Goal: Task Accomplishment & Management: Use online tool/utility

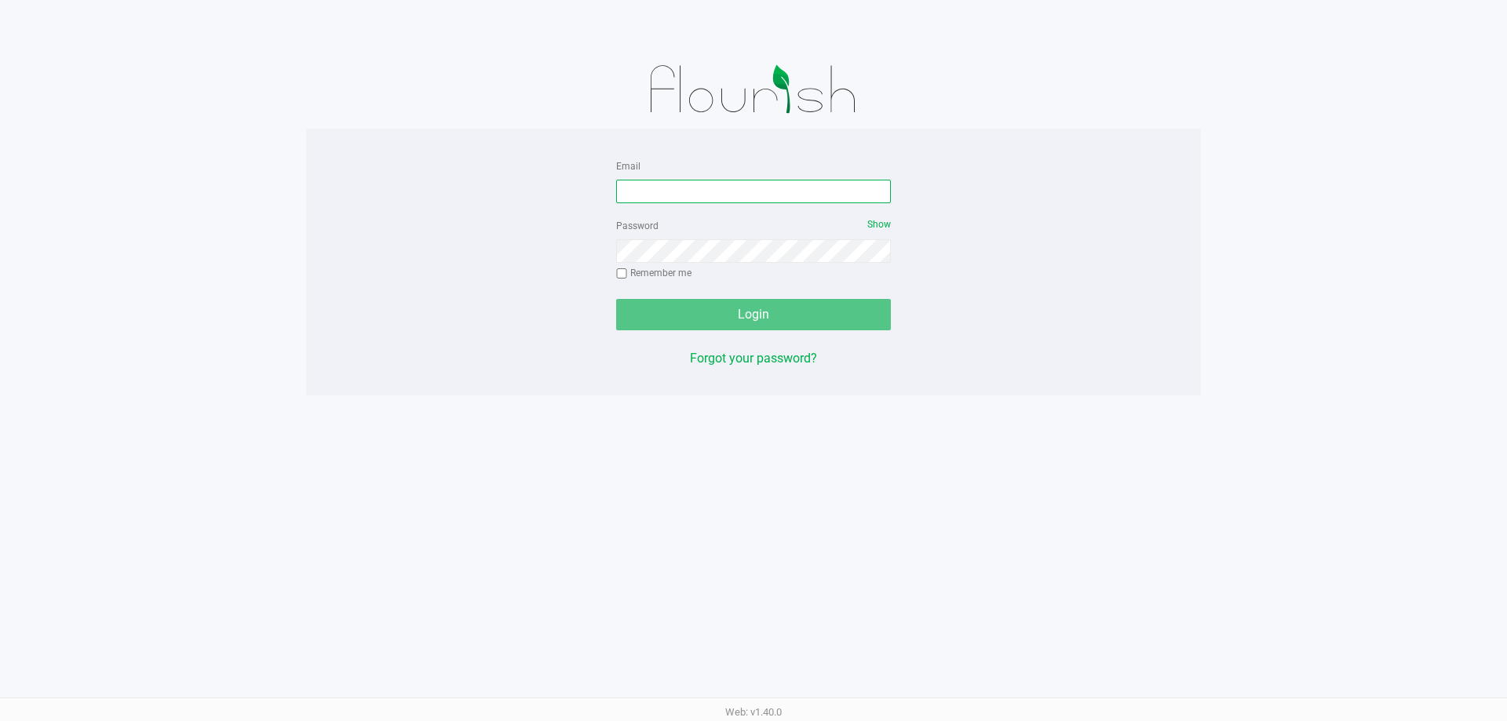
click at [655, 190] on input "Email" at bounding box center [753, 192] width 275 height 24
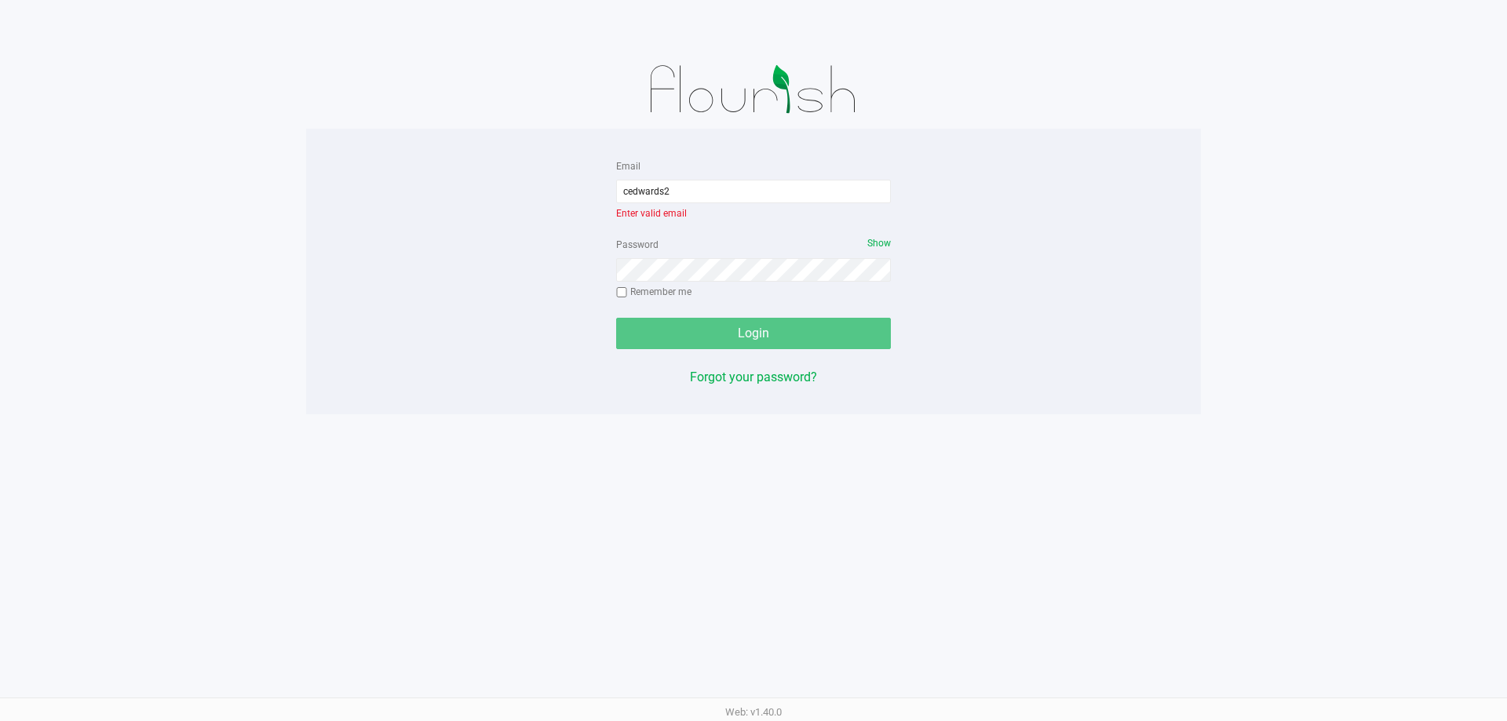
drag, startPoint x: 660, startPoint y: 190, endPoint x: 1155, endPoint y: 290, distance: 505.2
click at [1149, 290] on div "Email cedwards2 Enter valid email Password Show Remember me Login Forgot your p…" at bounding box center [753, 271] width 895 height 231
click at [750, 181] on input "cedwards2" at bounding box center [753, 192] width 275 height 24
type input "[EMAIL_ADDRESS][DOMAIN_NAME]"
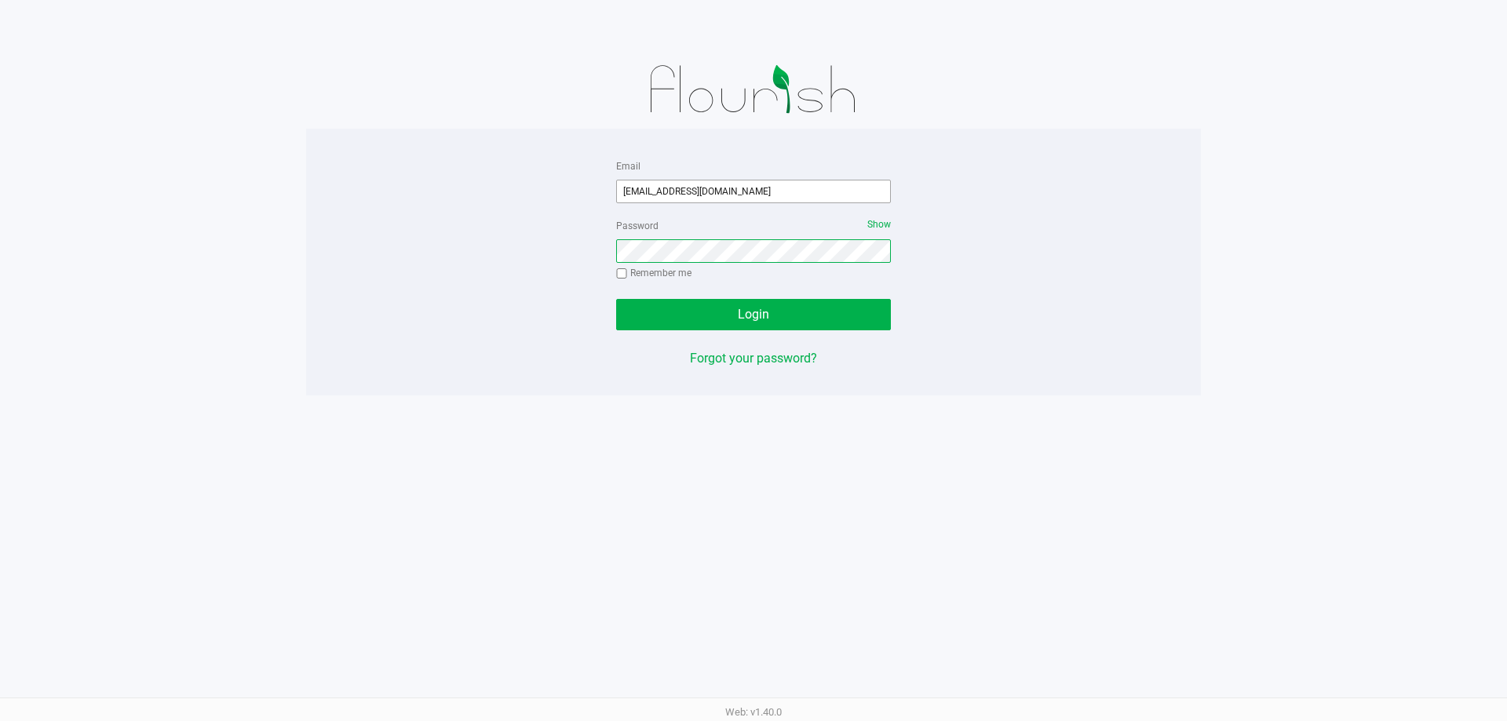
click at [616, 299] on button "Login" at bounding box center [753, 314] width 275 height 31
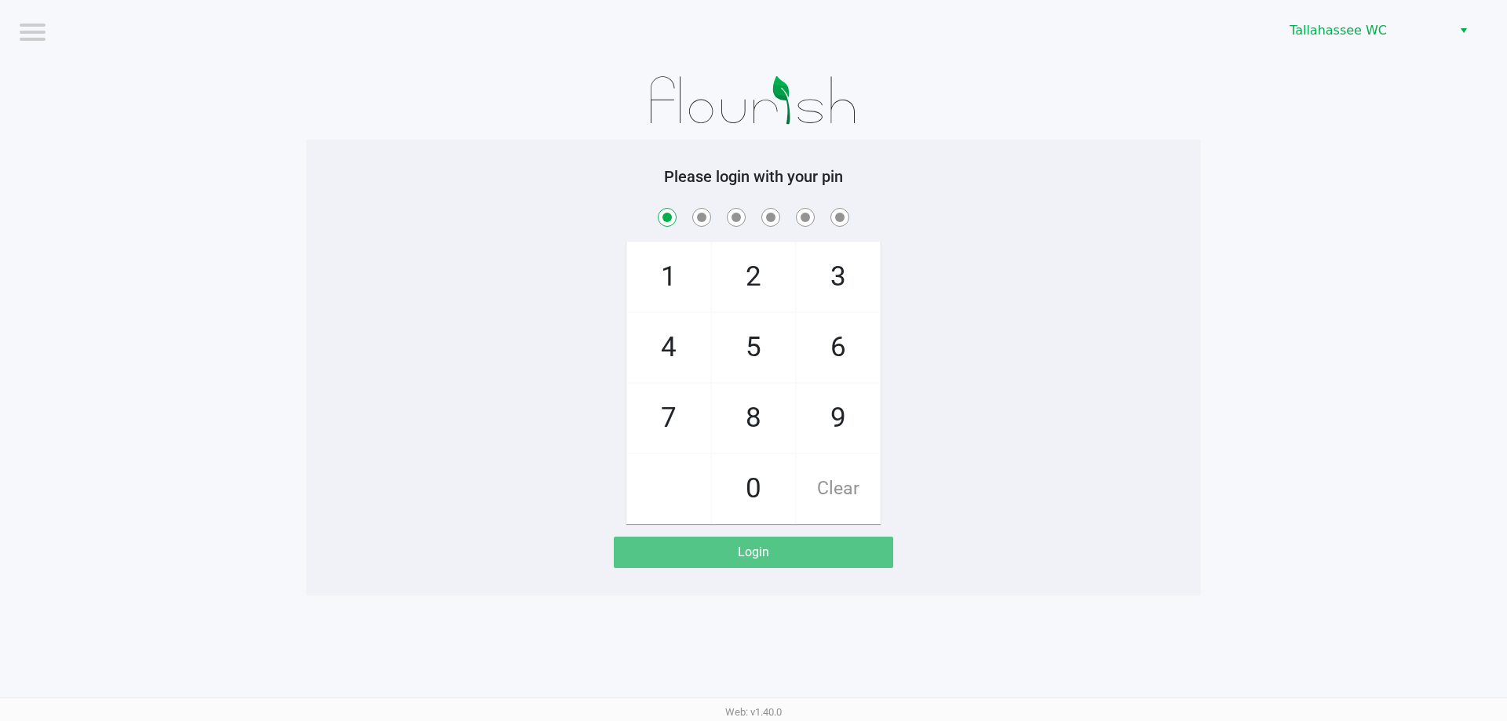
checkbox input "true"
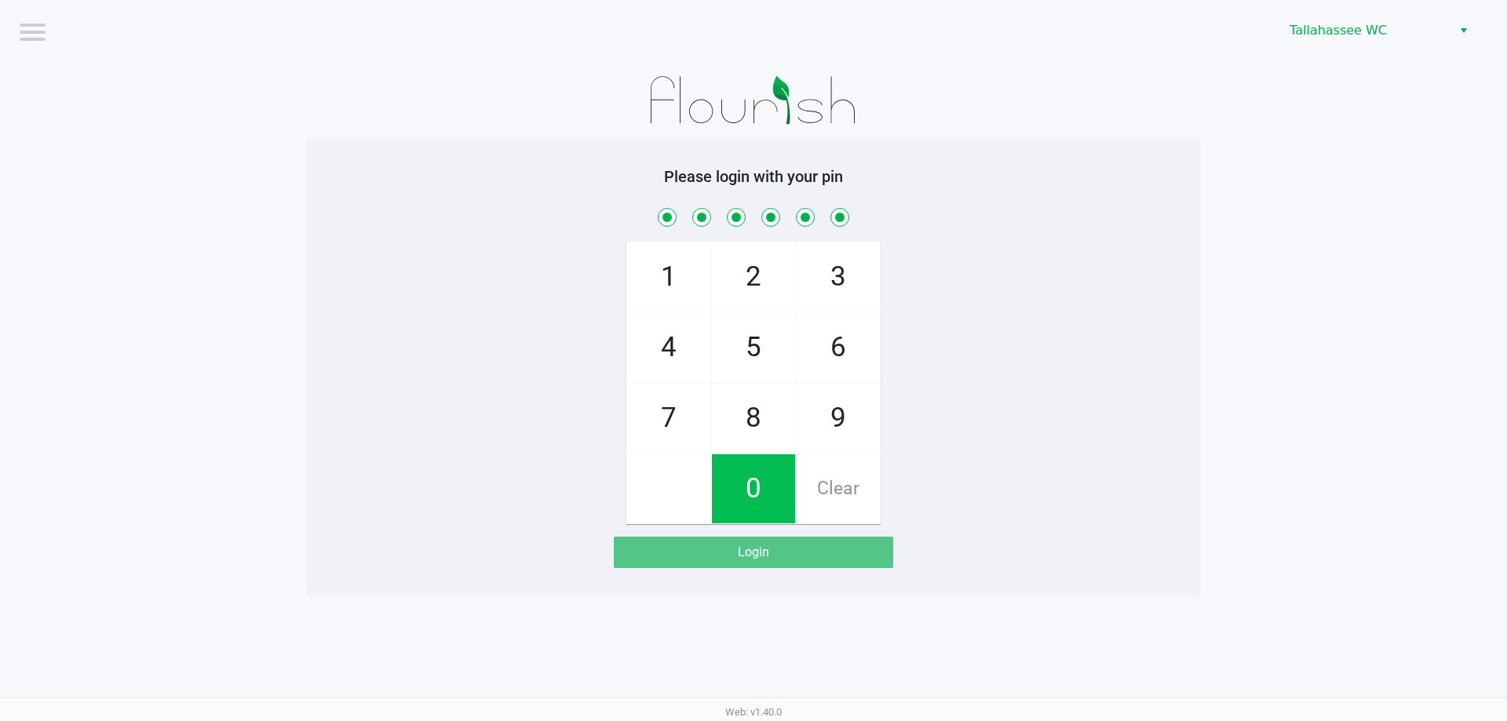
checkbox input "true"
